Goal: Find contact information: Find contact information

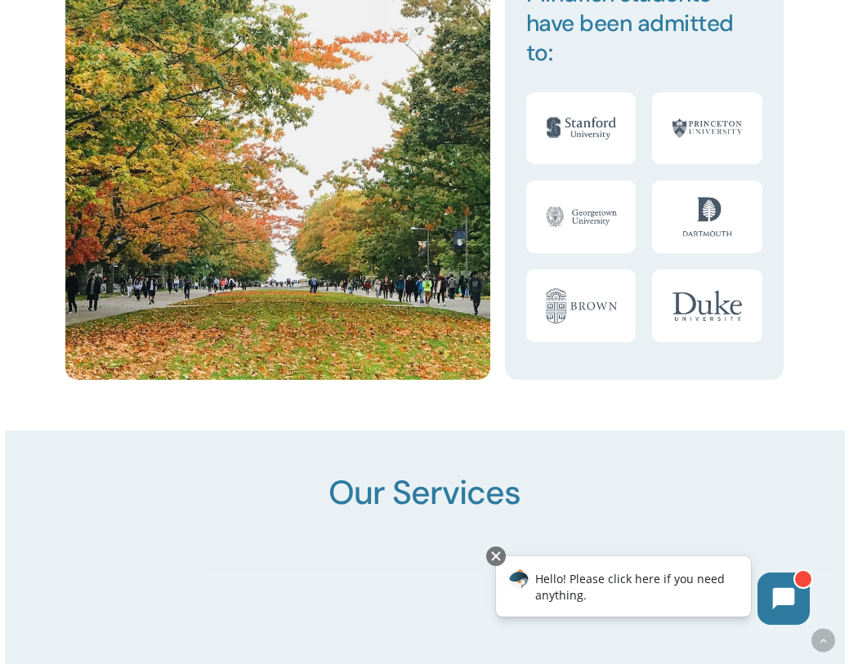
scroll to position [2288, 0]
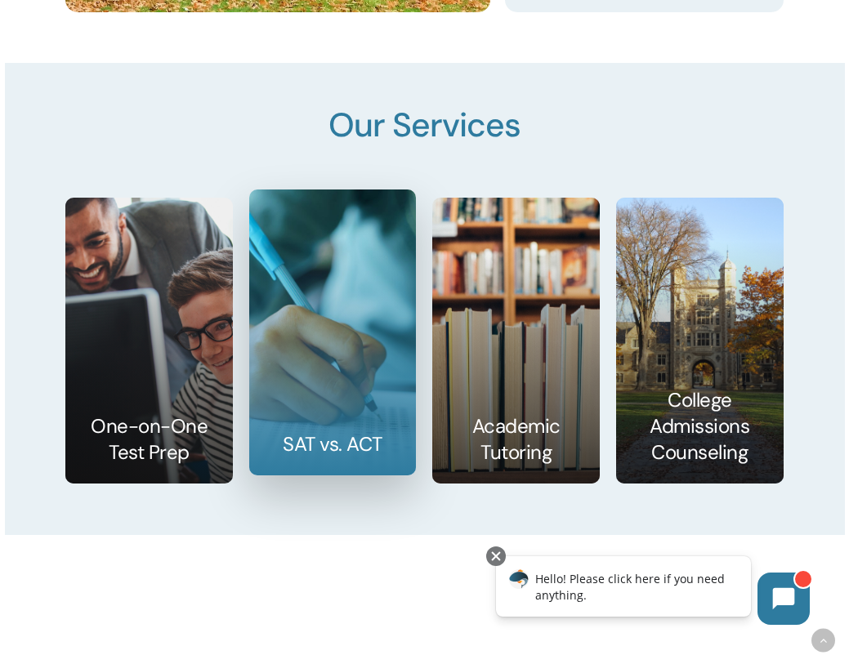
click at [337, 446] on link at bounding box center [333, 332] width 166 height 284
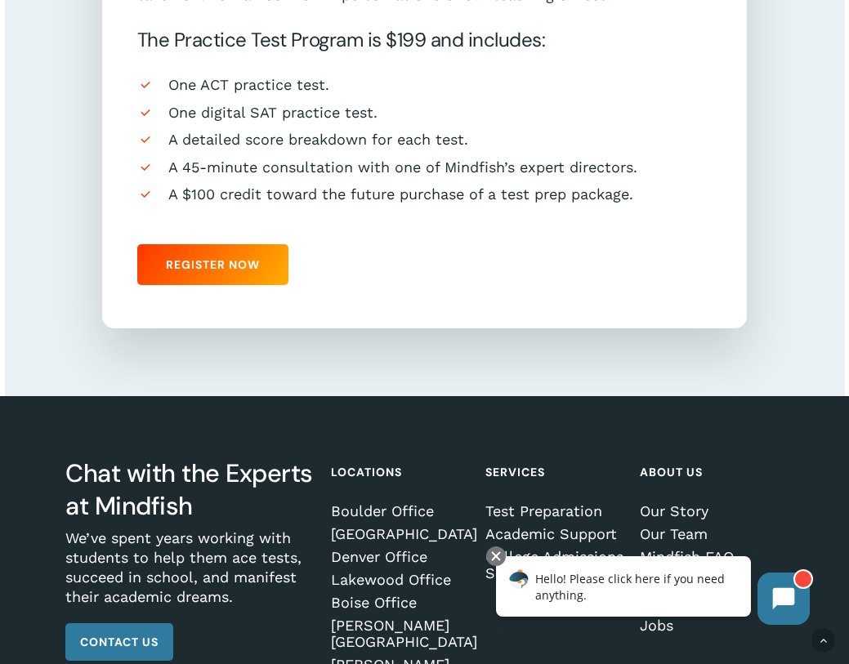
scroll to position [1471, 0]
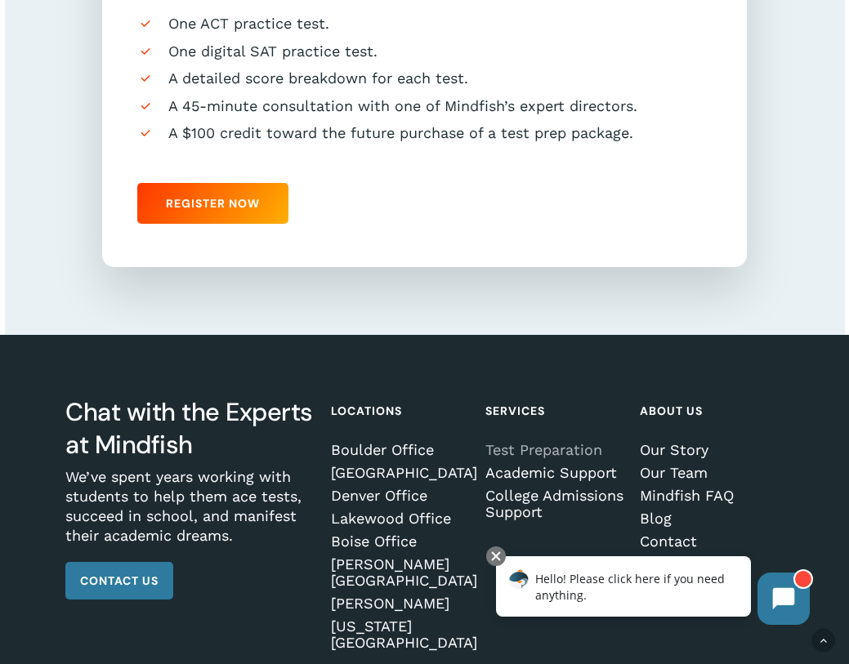
click at [572, 458] on link "Test Preparation" at bounding box center [555, 450] width 140 height 16
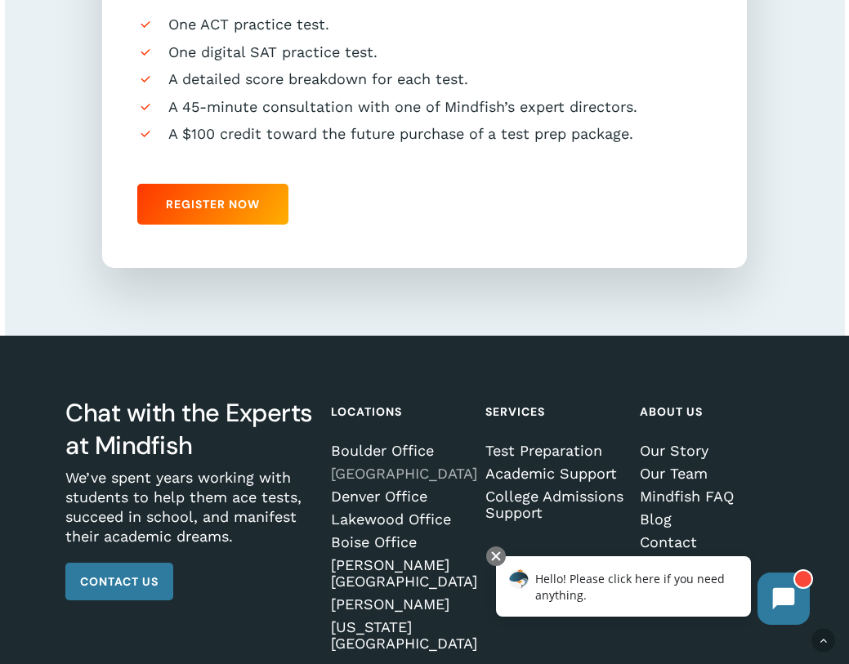
click at [368, 482] on link "[GEOGRAPHIC_DATA]" at bounding box center [401, 474] width 140 height 16
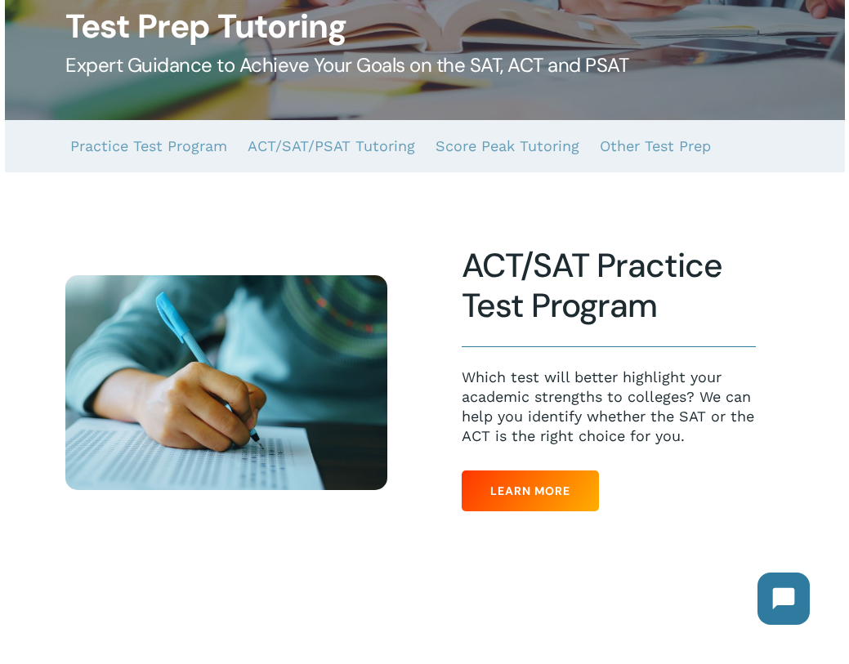
scroll to position [163, 0]
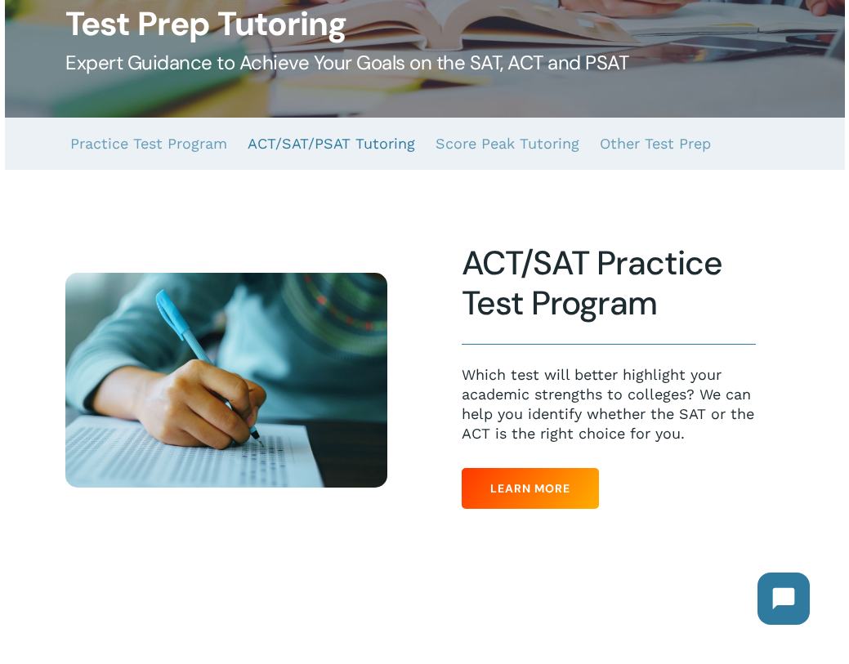
click at [355, 145] on link "ACT/SAT/PSAT Tutoring" at bounding box center [332, 144] width 168 height 52
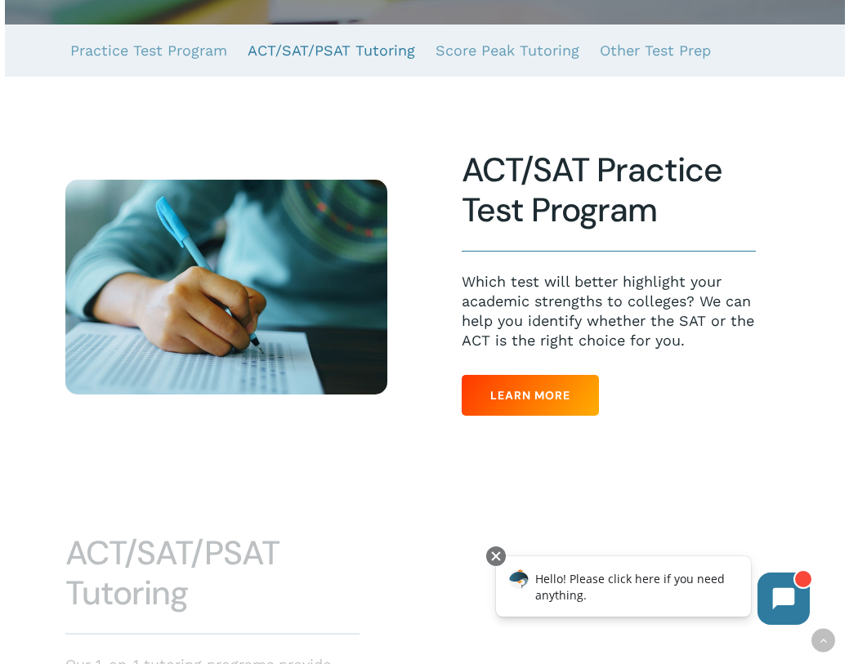
scroll to position [632, 0]
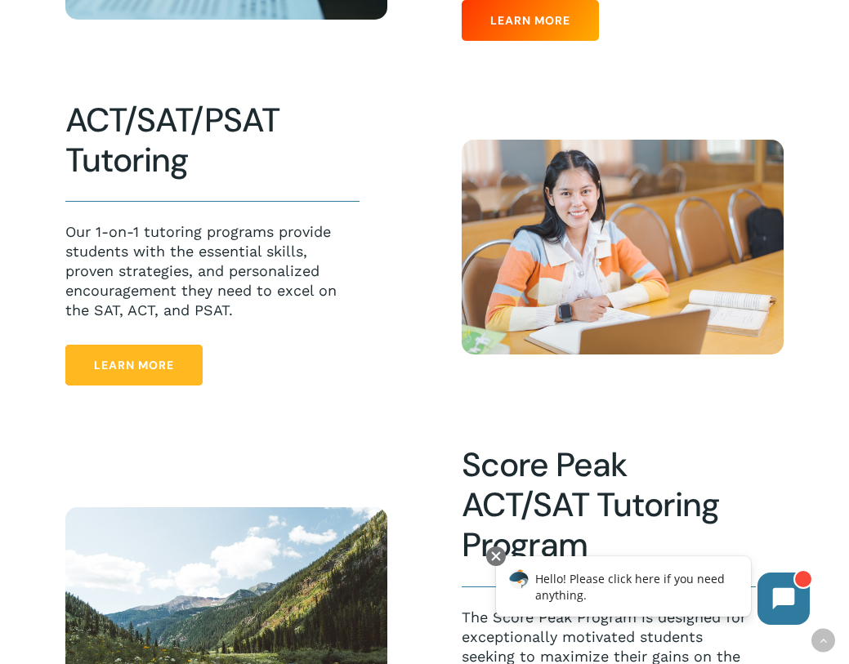
click at [147, 354] on link "Learn More" at bounding box center [133, 365] width 137 height 41
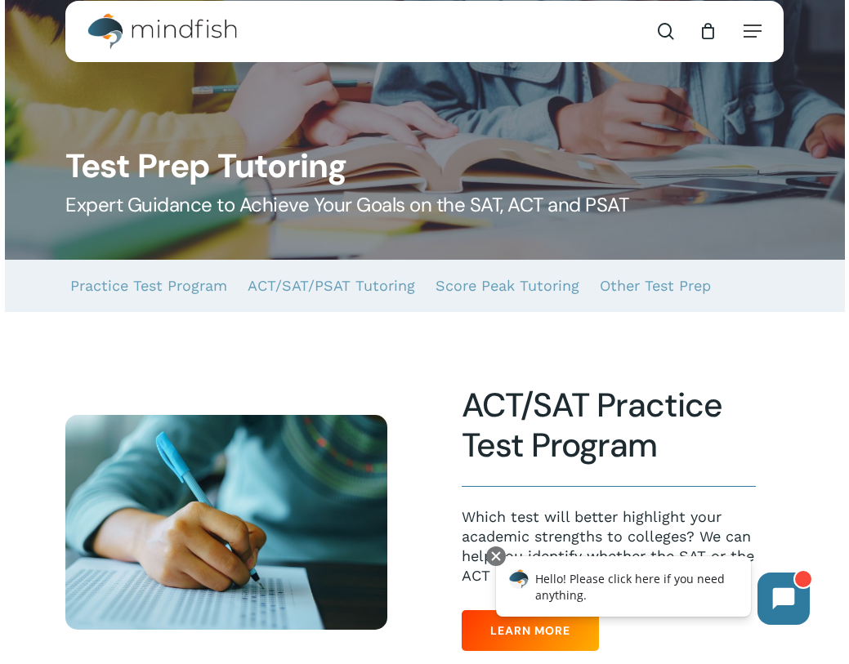
scroll to position [0, 0]
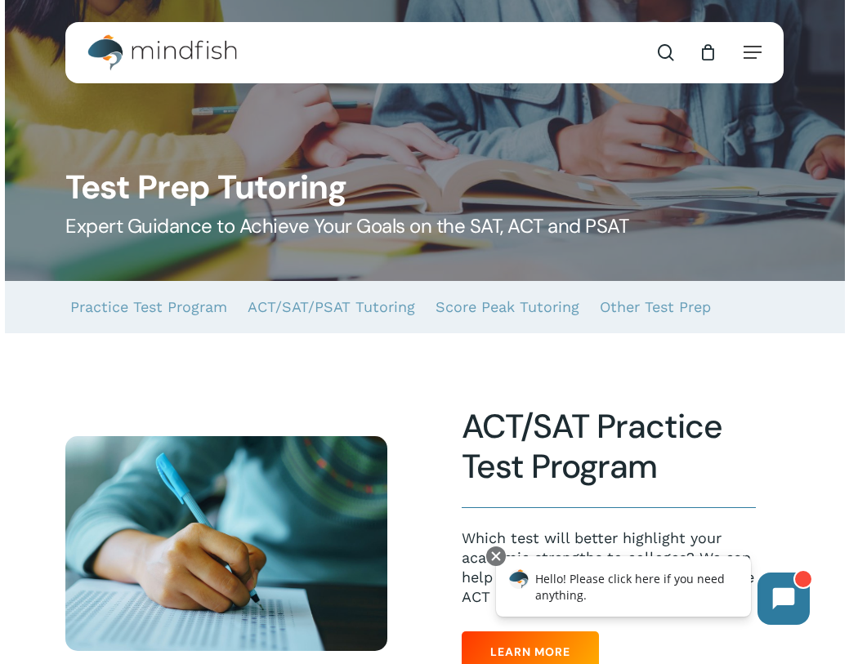
scroll to position [163, 0]
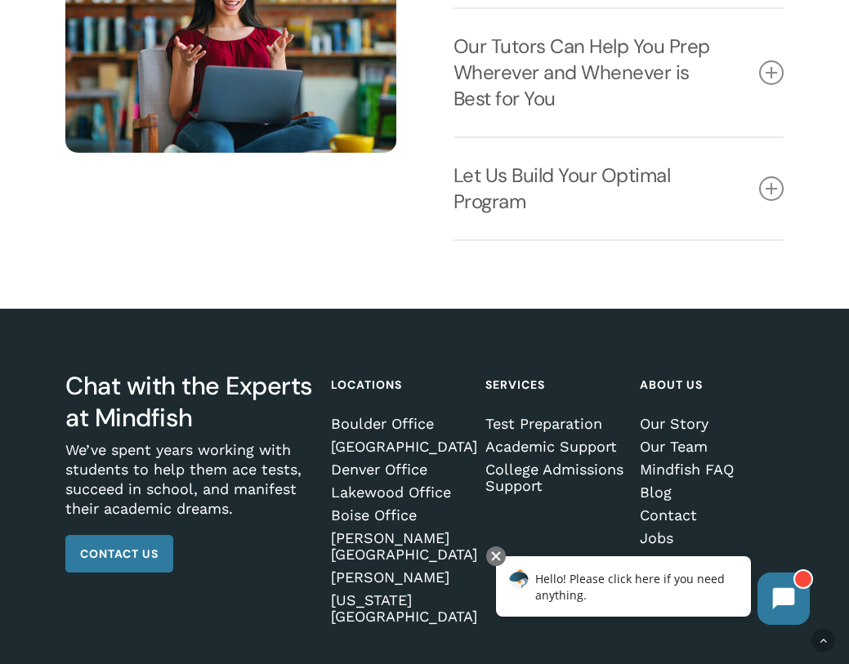
scroll to position [2125, 0]
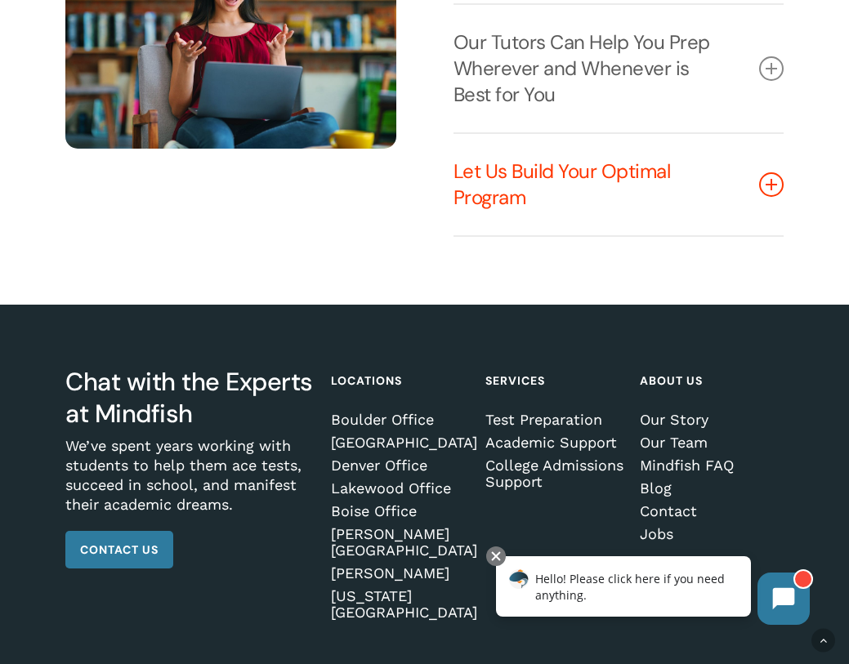
click at [772, 195] on icon at bounding box center [771, 184] width 25 height 25
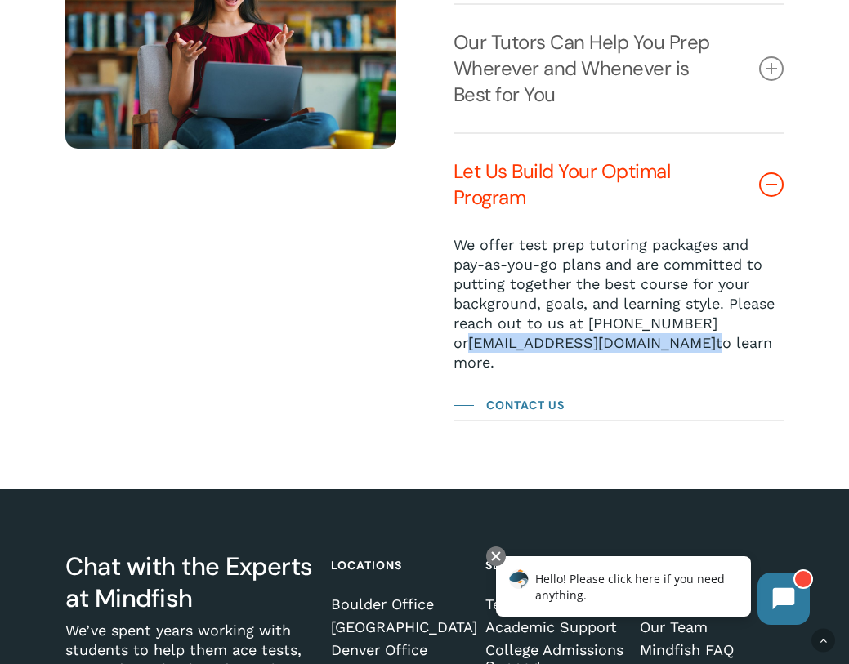
drag, startPoint x: 590, startPoint y: 353, endPoint x: 453, endPoint y: 346, distance: 137.5
click at [454, 346] on p "We offer test prep tutoring packages and pay-as-you-go plans and are committed …" at bounding box center [619, 303] width 331 height 137
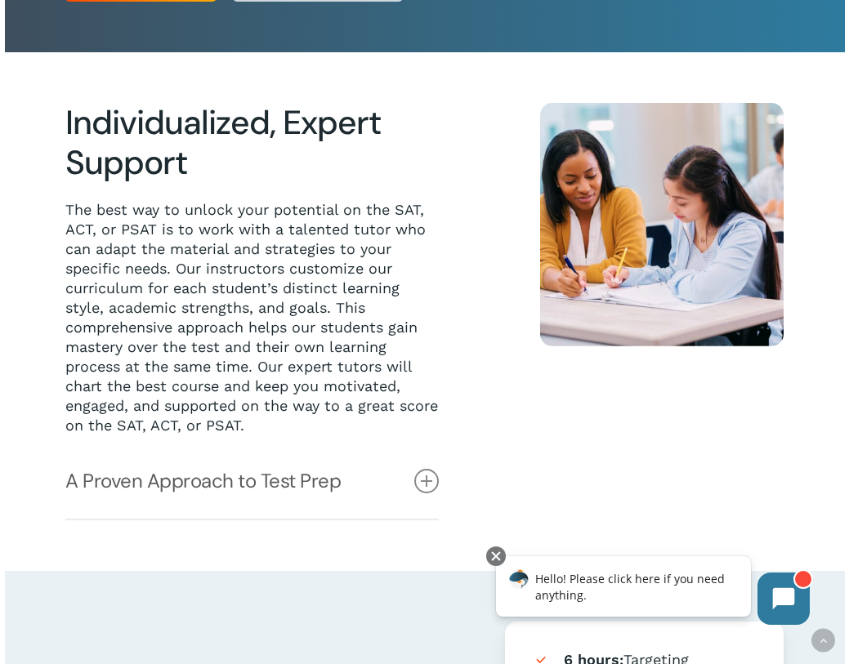
scroll to position [0, 0]
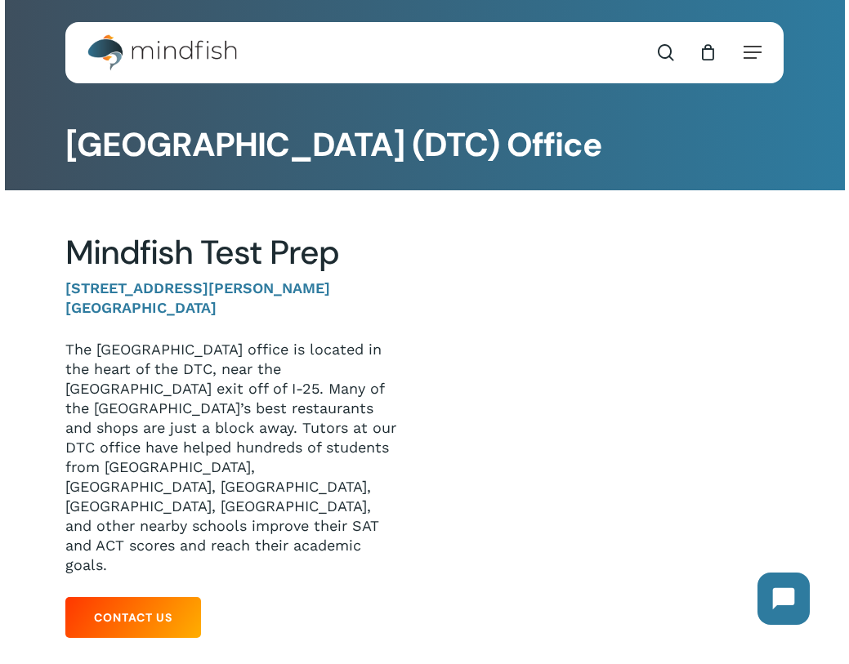
drag, startPoint x: 288, startPoint y: 310, endPoint x: 46, endPoint y: 285, distance: 243.1
click at [46, 285] on div "Mindfish Test Prep [STREET_ADDRESS][PERSON_NAME] [GEOGRAPHIC_DATA] office is lo…" at bounding box center [232, 439] width 383 height 413
copy p "[STREET_ADDRESS][PERSON_NAME]"
